Goal: Browse casually: Explore the website without a specific task or goal

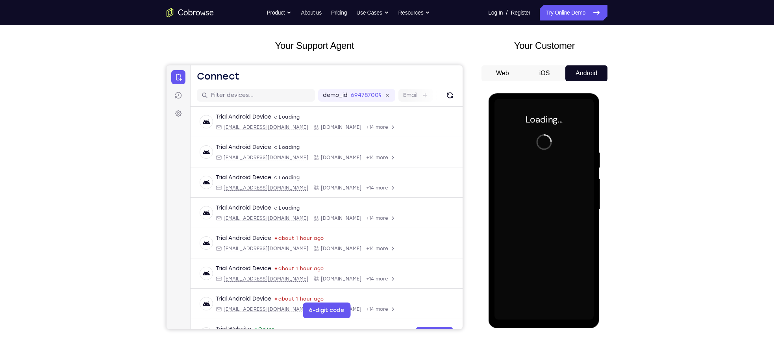
scroll to position [76, 0]
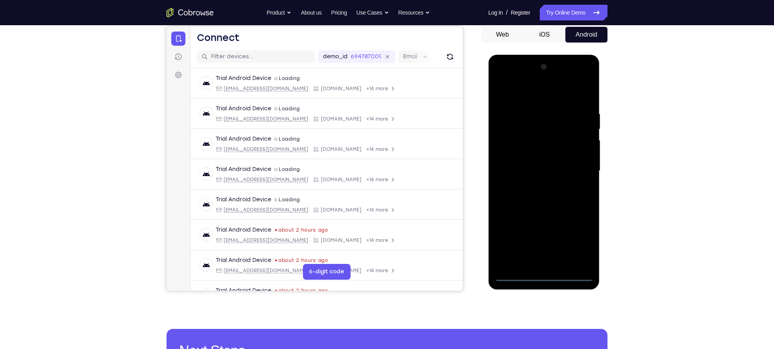
click at [541, 275] on div at bounding box center [543, 171] width 99 height 220
click at [577, 247] on div at bounding box center [543, 171] width 99 height 220
click at [504, 79] on div at bounding box center [543, 171] width 99 height 220
click at [575, 172] on div at bounding box center [543, 171] width 99 height 220
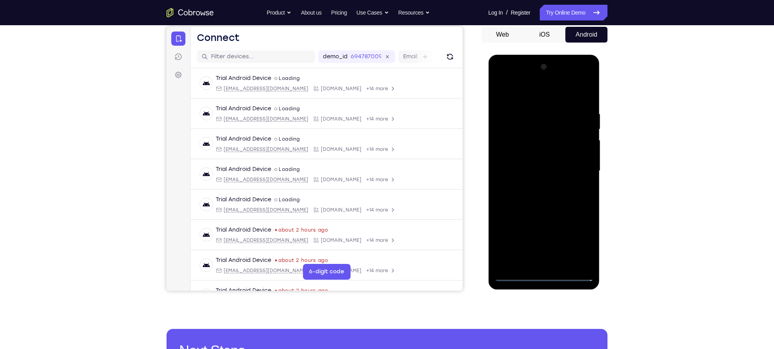
click at [539, 187] on div at bounding box center [543, 171] width 99 height 220
click at [531, 161] on div at bounding box center [543, 171] width 99 height 220
click at [529, 158] on div at bounding box center [543, 171] width 99 height 220
click at [521, 167] on div at bounding box center [543, 171] width 99 height 220
click at [522, 205] on div at bounding box center [543, 171] width 99 height 220
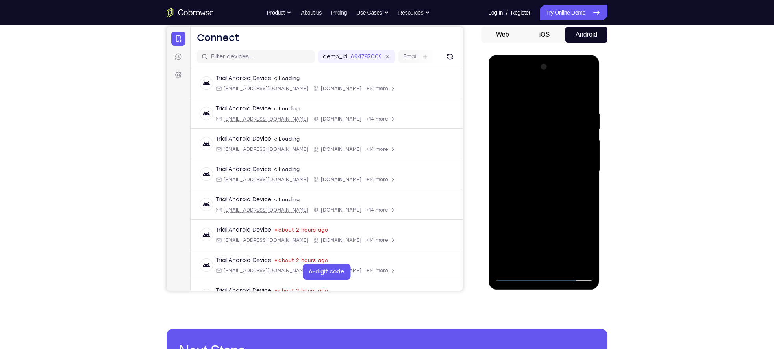
click at [498, 248] on div at bounding box center [543, 171] width 99 height 220
click at [565, 262] on div at bounding box center [543, 171] width 99 height 220
click at [543, 213] on div at bounding box center [543, 171] width 99 height 220
click at [539, 256] on div at bounding box center [543, 171] width 99 height 220
click at [498, 89] on div at bounding box center [543, 171] width 99 height 220
